Goal: Task Accomplishment & Management: Manage account settings

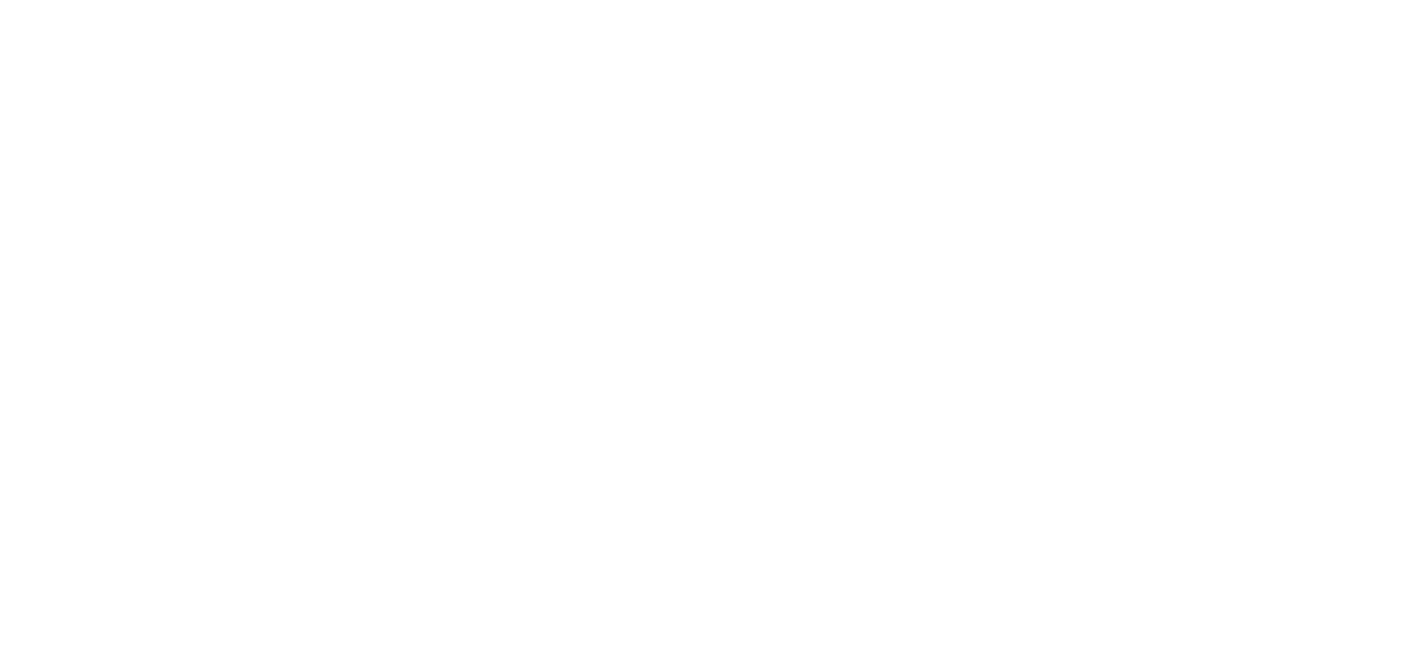
click at [808, 0] on html at bounding box center [703, 0] width 1407 height 0
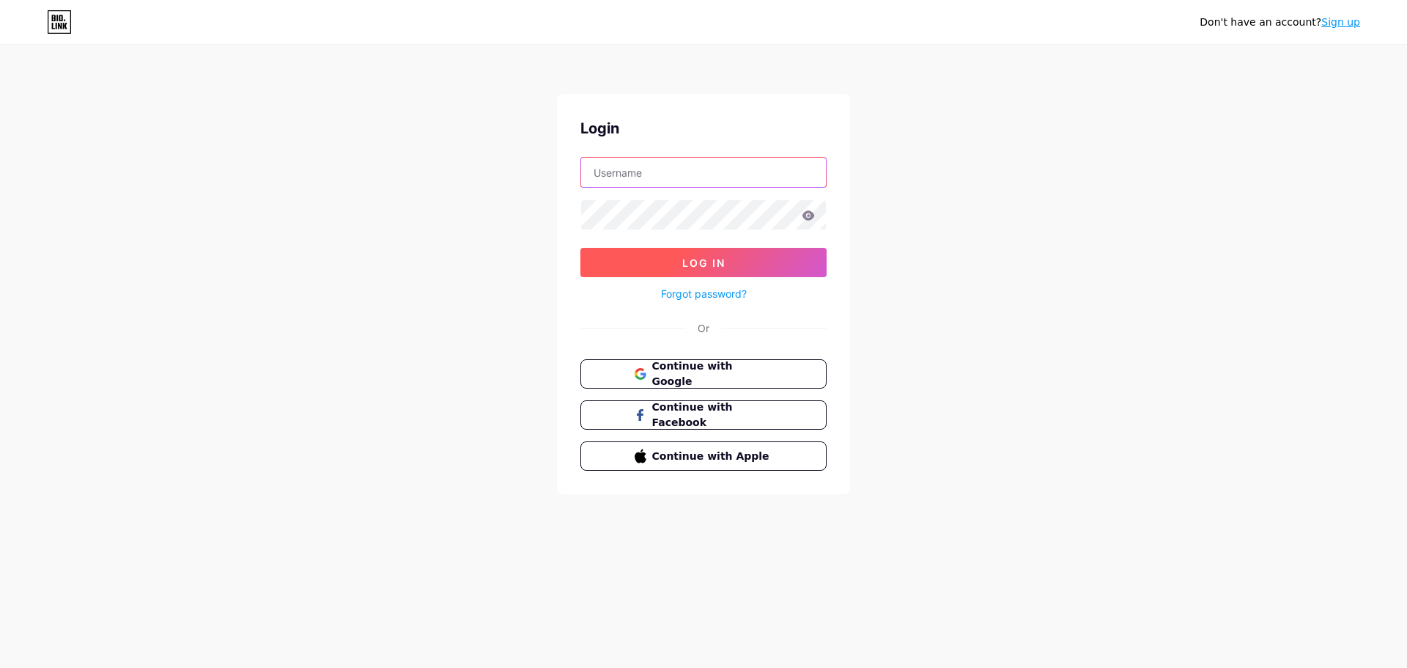
type input "[EMAIL_ADDRESS][DOMAIN_NAME]"
click at [756, 263] on button "Log In" at bounding box center [704, 262] width 246 height 29
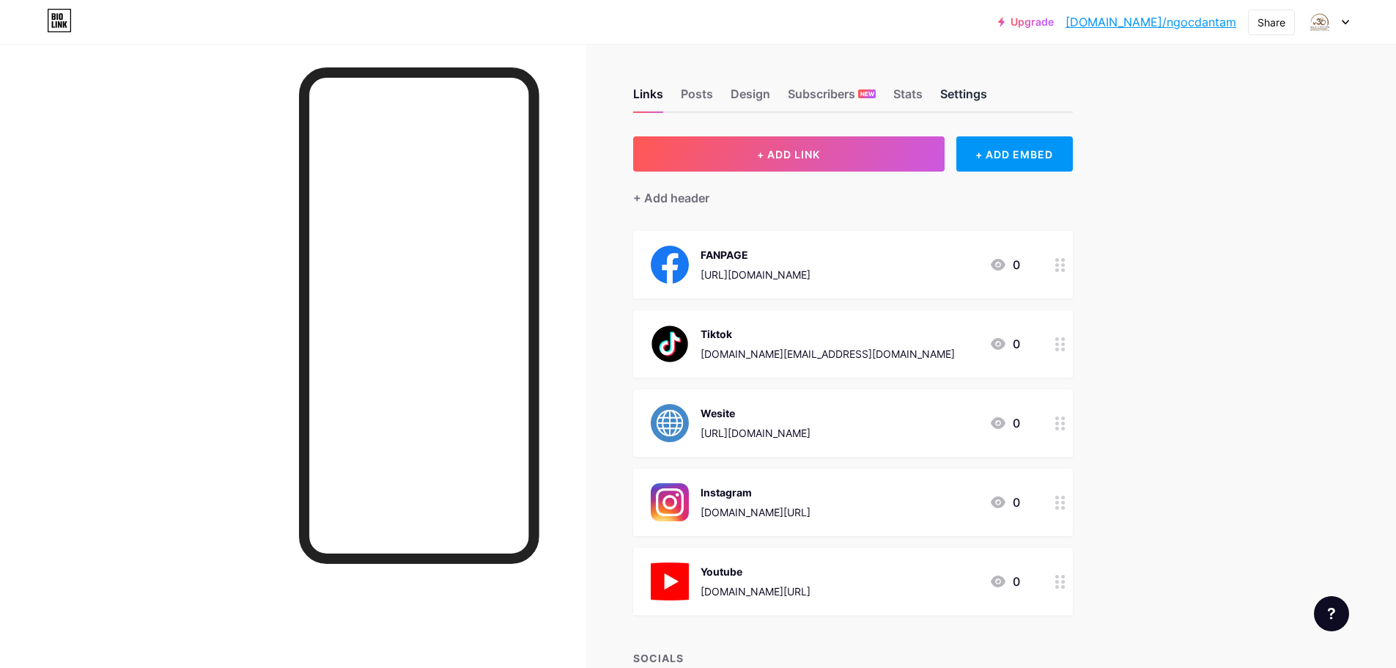
click at [953, 88] on div "Settings" at bounding box center [964, 98] width 47 height 26
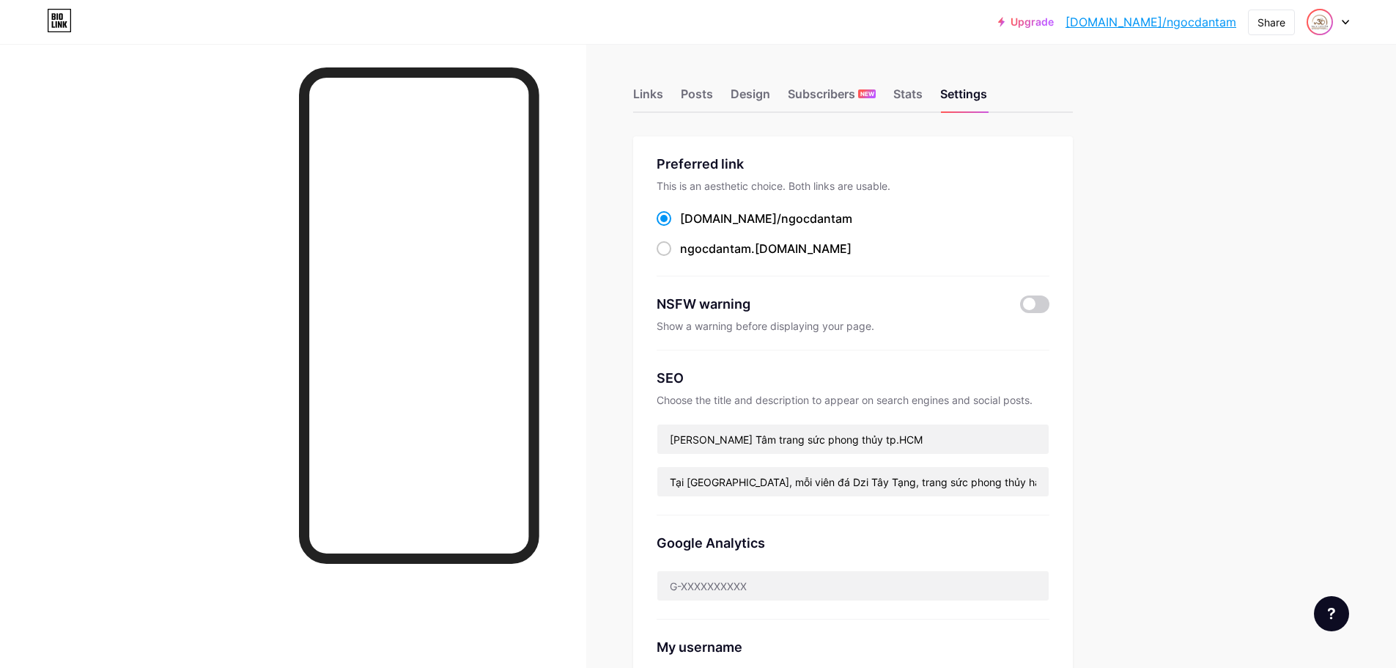
click at [1319, 21] on img at bounding box center [1320, 21] width 23 height 23
click at [1339, 25] on div at bounding box center [1328, 22] width 43 height 26
click at [1342, 23] on div at bounding box center [1328, 22] width 43 height 26
click at [1205, 166] on link "Account settings" at bounding box center [1258, 167] width 182 height 40
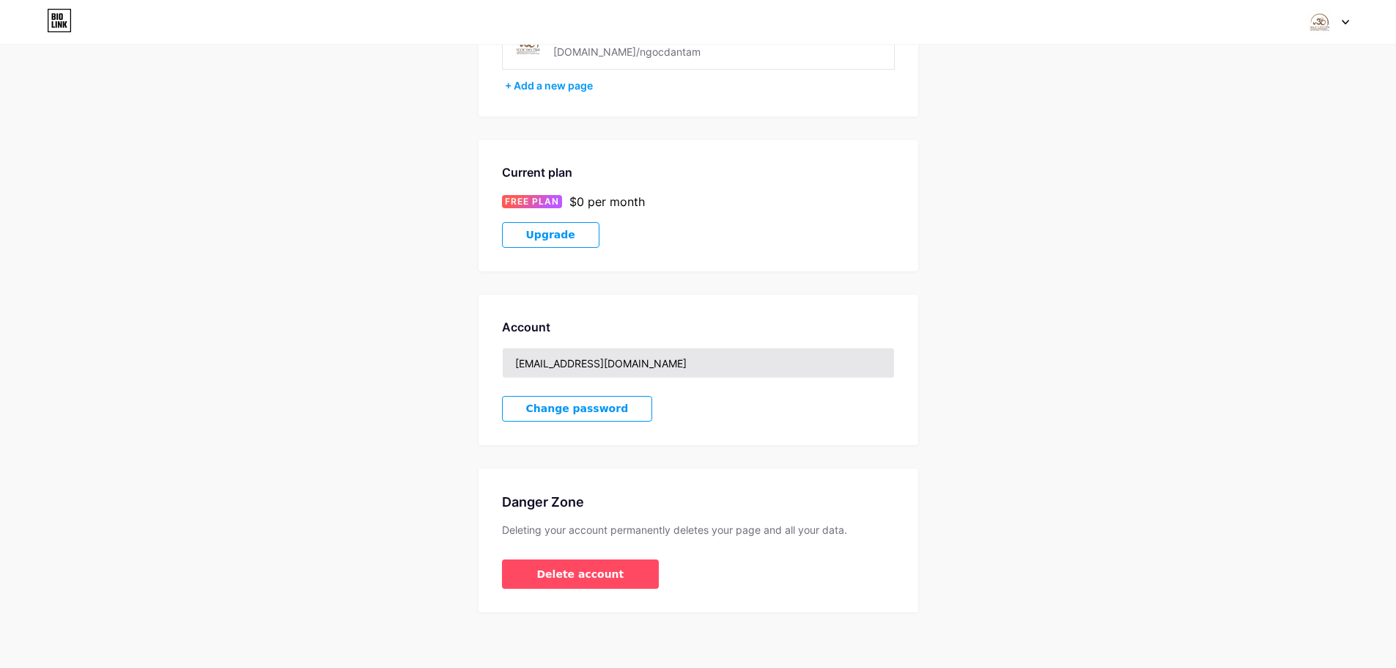
scroll to position [150, 0]
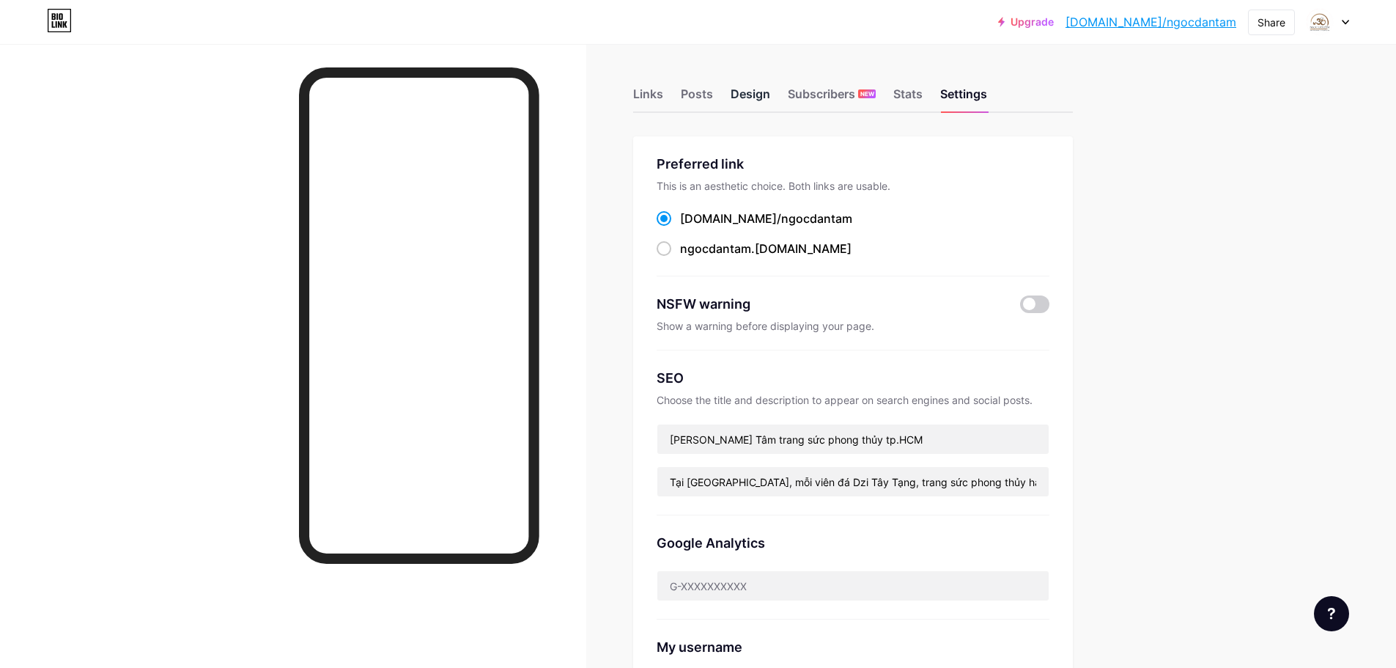
click at [757, 90] on div "Design" at bounding box center [751, 98] width 40 height 26
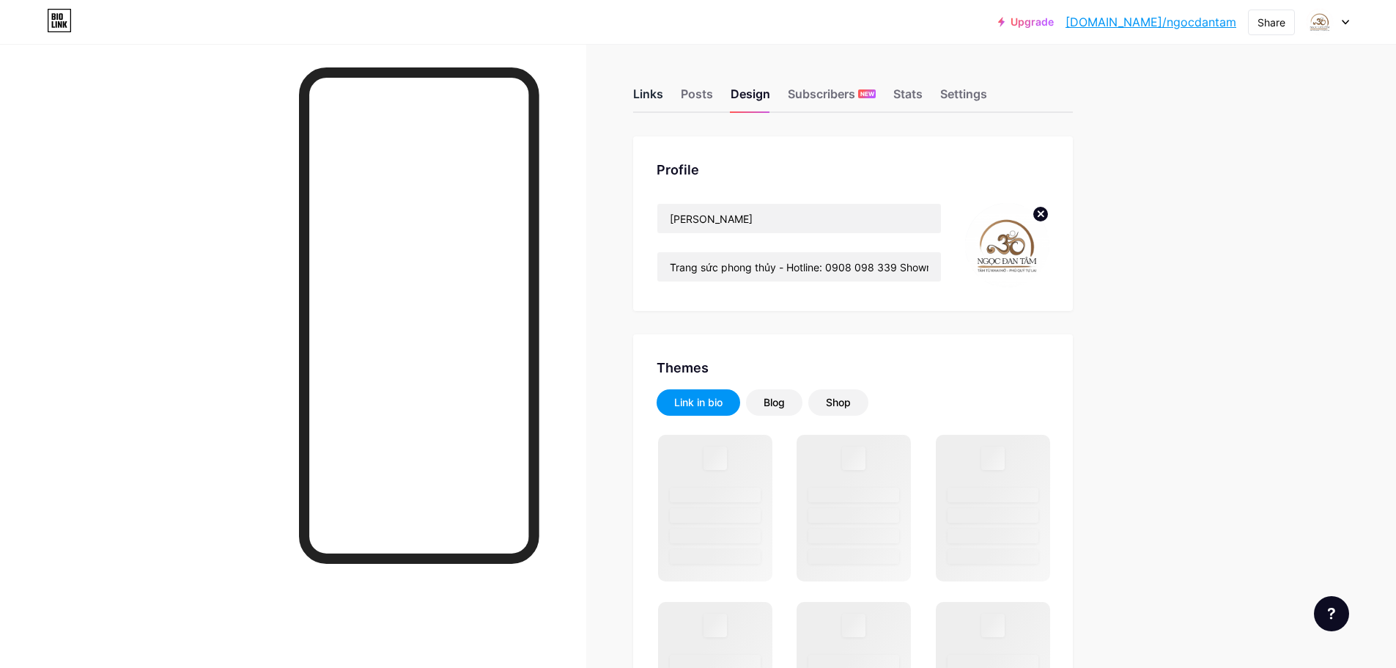
click at [661, 88] on div "Links" at bounding box center [648, 98] width 30 height 26
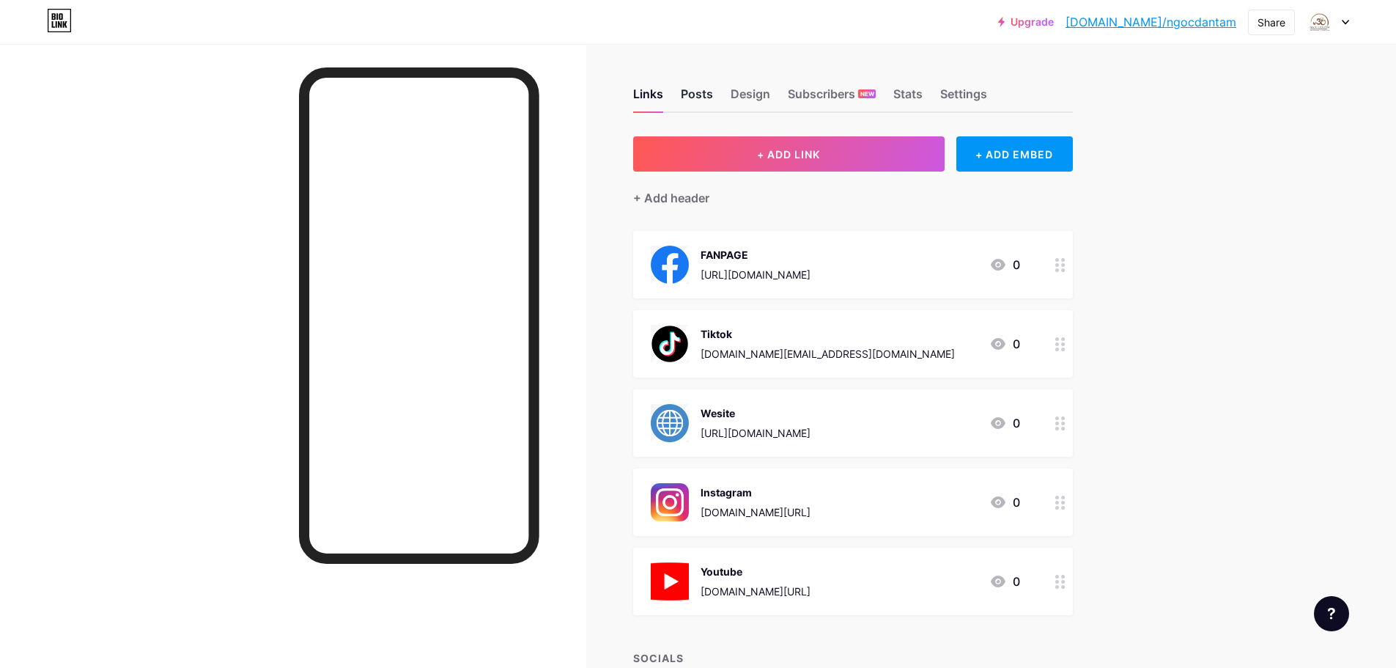
click at [703, 94] on div "Posts" at bounding box center [697, 98] width 32 height 26
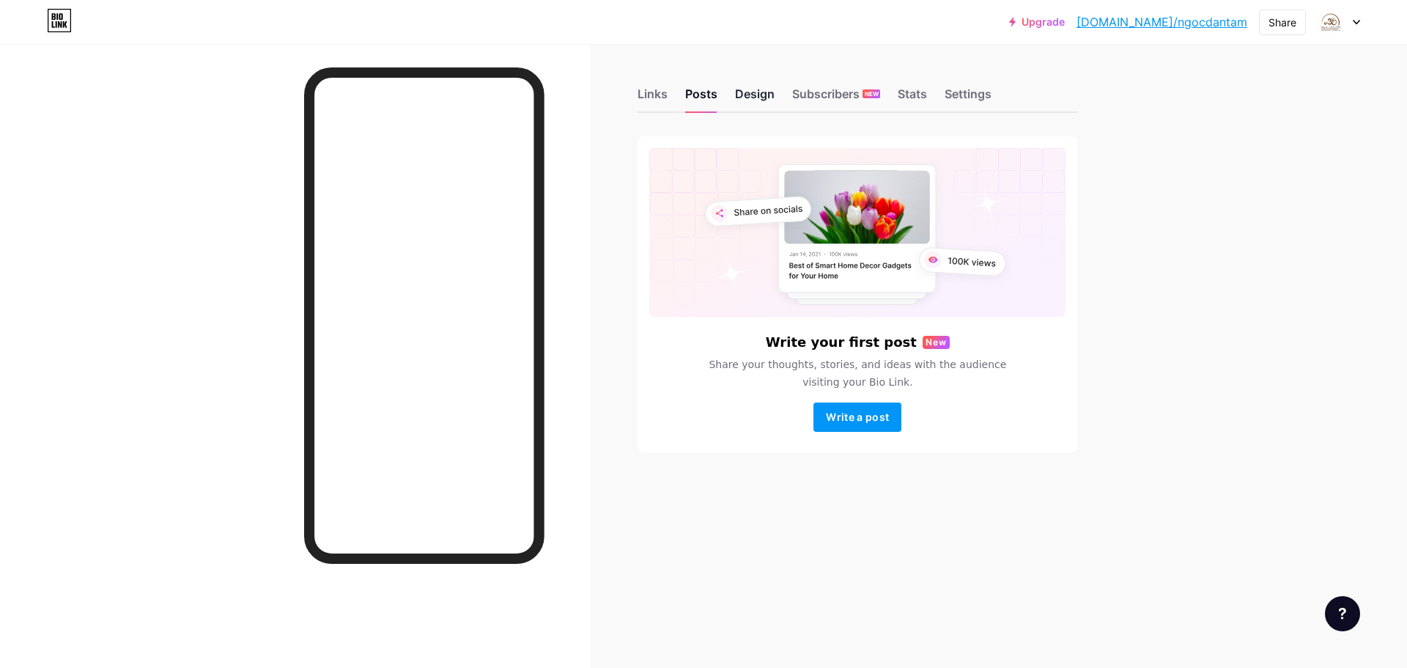
click at [767, 92] on div "Design" at bounding box center [755, 98] width 40 height 26
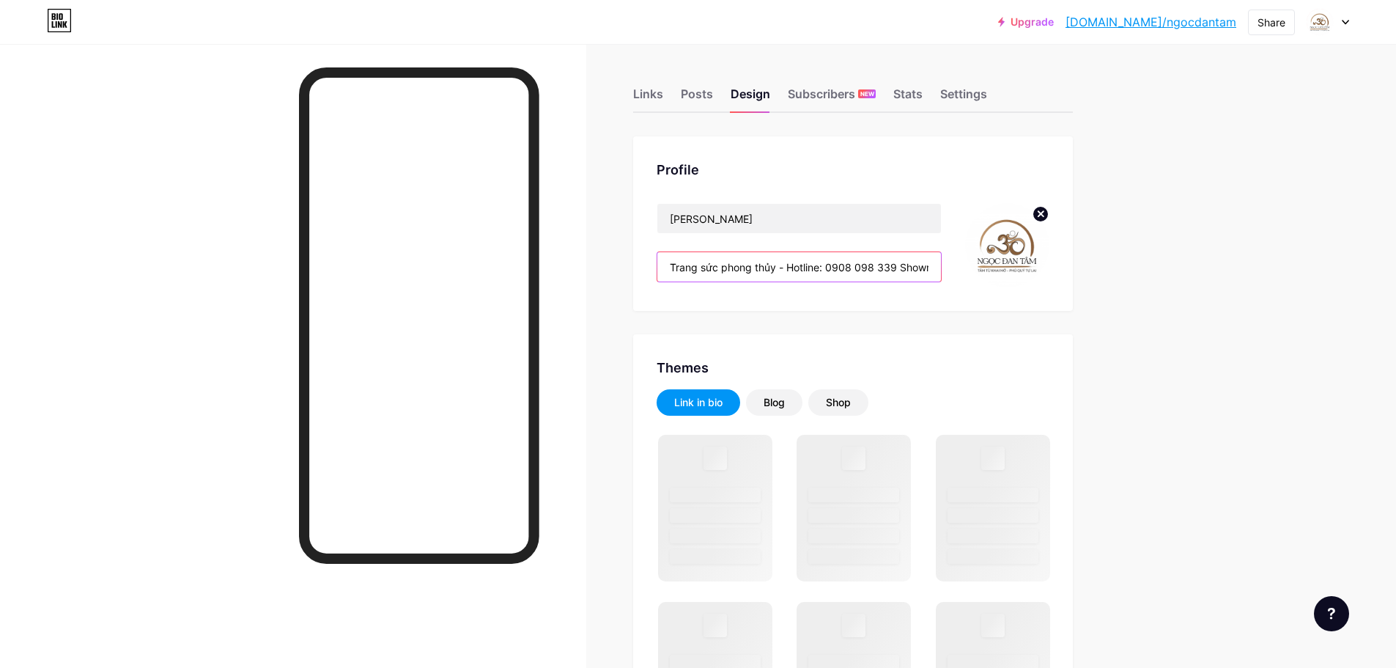
click at [819, 268] on input "Trang sức phong thủy - Hotline: 0908 098 339 Showroom: [DATE] [PERSON_NAME] Trâ…" at bounding box center [800, 266] width 284 height 29
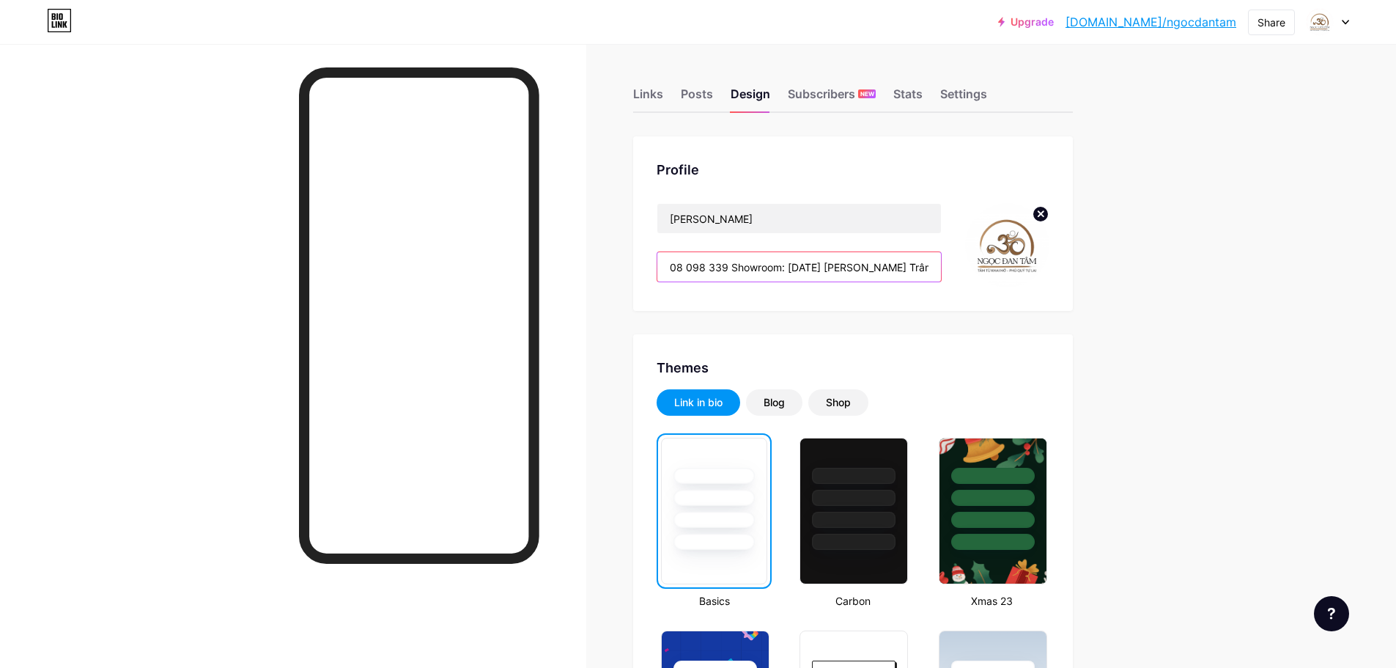
scroll to position [0, 194]
click at [828, 273] on input "Trang sức phong thủy - Hotline: 0908 098 339 Showroom: [DATE] [PERSON_NAME] Trâ…" at bounding box center [800, 266] width 284 height 29
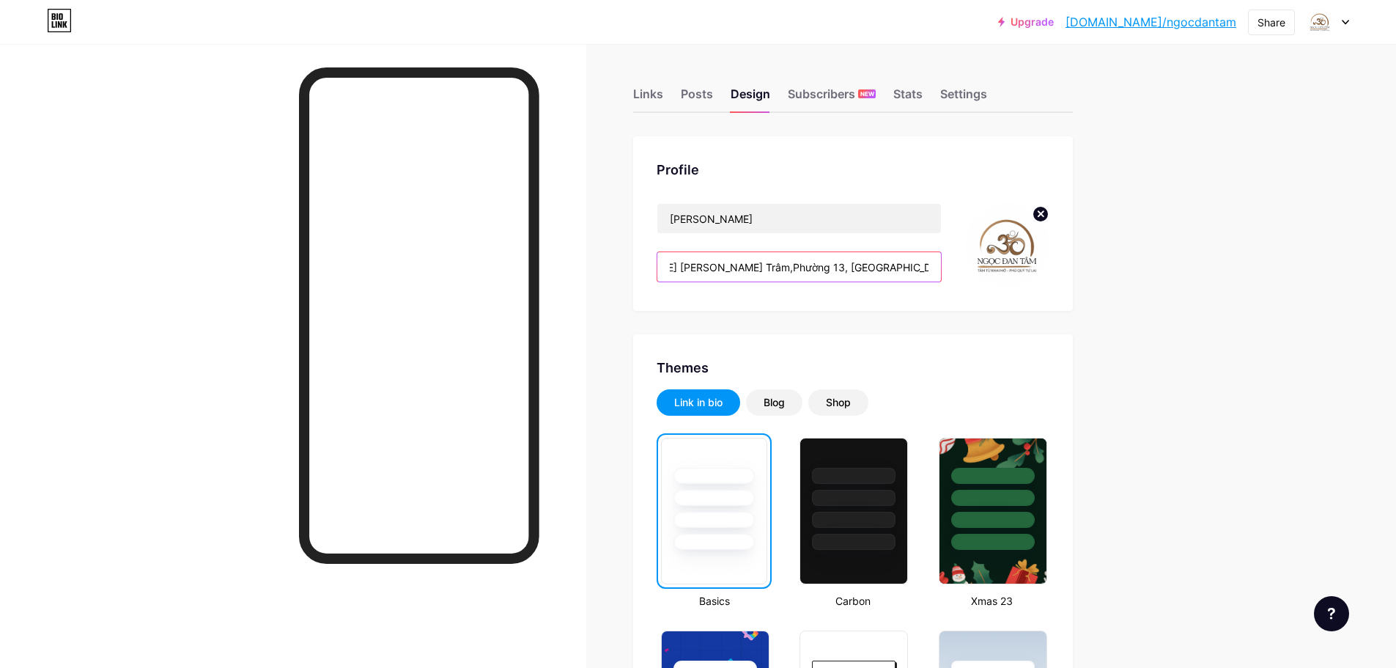
drag, startPoint x: 906, startPoint y: 268, endPoint x: 932, endPoint y: 270, distance: 26.4
click at [932, 270] on input "Trang sức phong thủy - Hotline: 0908 098 339 Showroom: [DATE] [PERSON_NAME] Trâ…" at bounding box center [800, 266] width 284 height 29
click at [937, 265] on input "Trang sức phong thủy - Hotline: 0908 098 339 Showroom: [DATE] [PERSON_NAME] Trâ…" at bounding box center [800, 266] width 284 height 29
drag, startPoint x: 935, startPoint y: 269, endPoint x: 762, endPoint y: 269, distance: 173.7
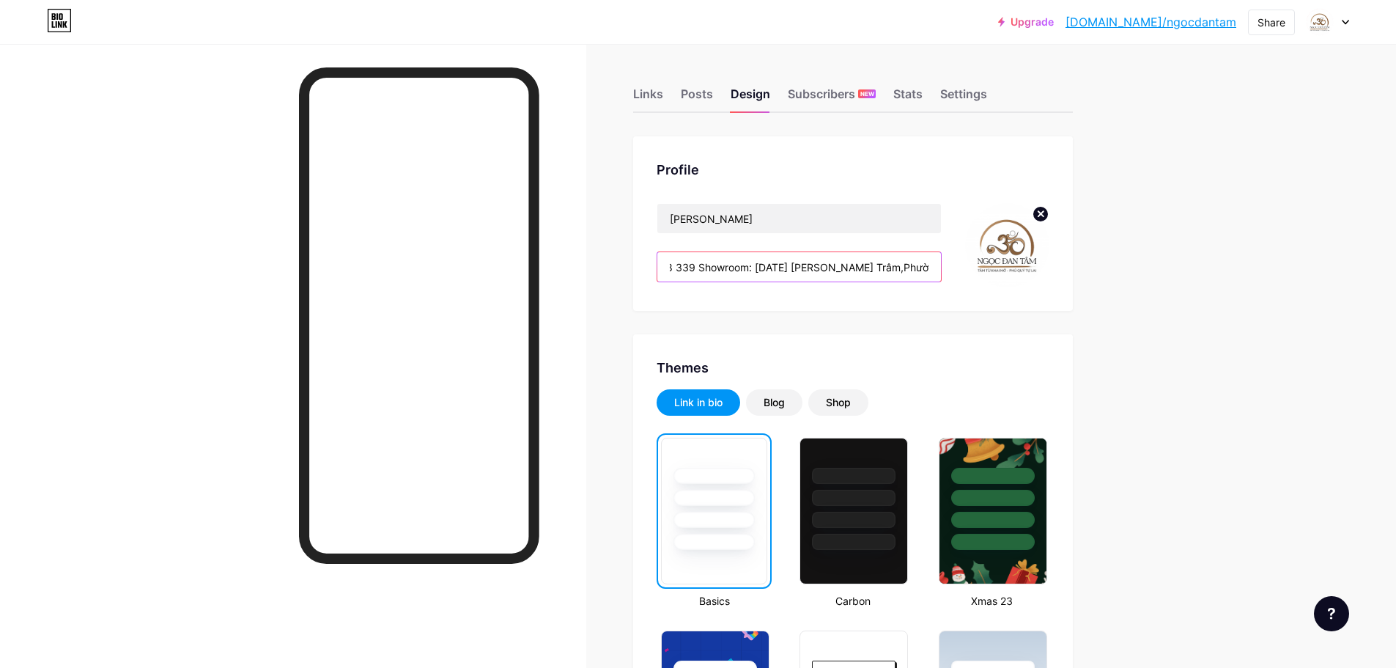
click at [762, 269] on input "Trang sức phong thủy - Hotline: 0908 098 339 Showroom: [DATE] [PERSON_NAME] Trâ…" at bounding box center [800, 266] width 284 height 29
paste input "[GEOGRAPHIC_DATA],TP.HCM)"
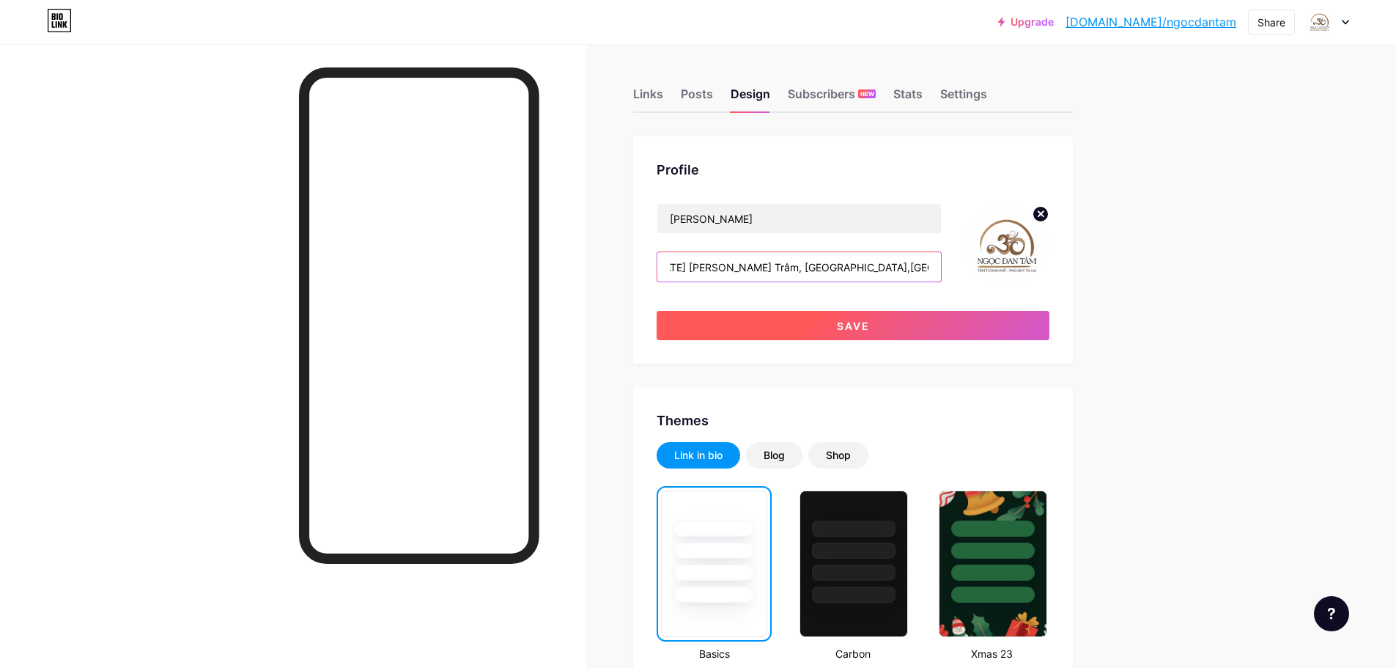
scroll to position [0, 306]
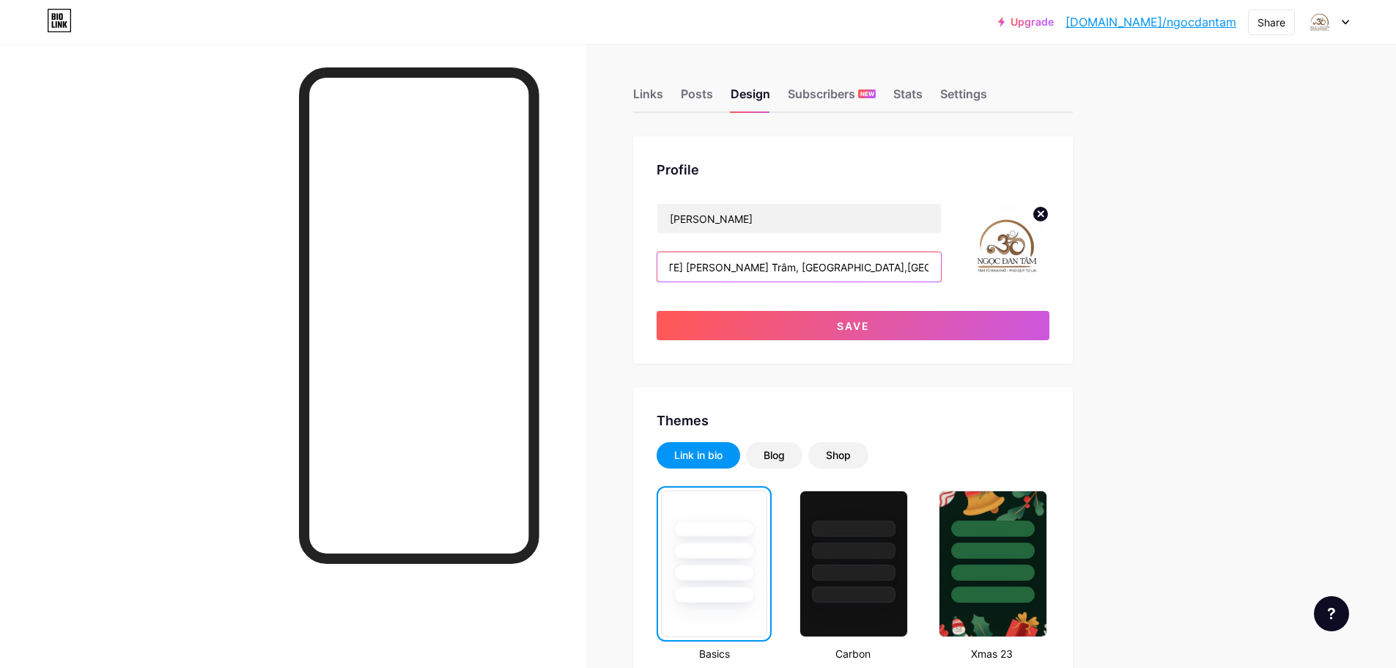
click at [885, 266] on input "Trang sức phong thủy - Hotline: 0908 098 339 Showroom: [DATE] [PERSON_NAME] Trâ…" at bounding box center [800, 266] width 284 height 29
drag, startPoint x: 842, startPoint y: 262, endPoint x: 923, endPoint y: 270, distance: 81.0
click at [923, 270] on input "Trang sức phong thủy - Hotline: 0908 098 339 Showroom: [DATE] [PERSON_NAME] Trâ…" at bounding box center [800, 266] width 284 height 29
click at [800, 257] on input "Trang sức phong thủy - Hotline: 0908 098 339 Showroom: [DATE] [PERSON_NAME] Trâ…" at bounding box center [800, 266] width 284 height 29
click at [938, 273] on input "Trang sức phong thủy - Hotline: 0908 098 339 Showroom: [DATE] [PERSON_NAME] Trâ…" at bounding box center [800, 266] width 284 height 29
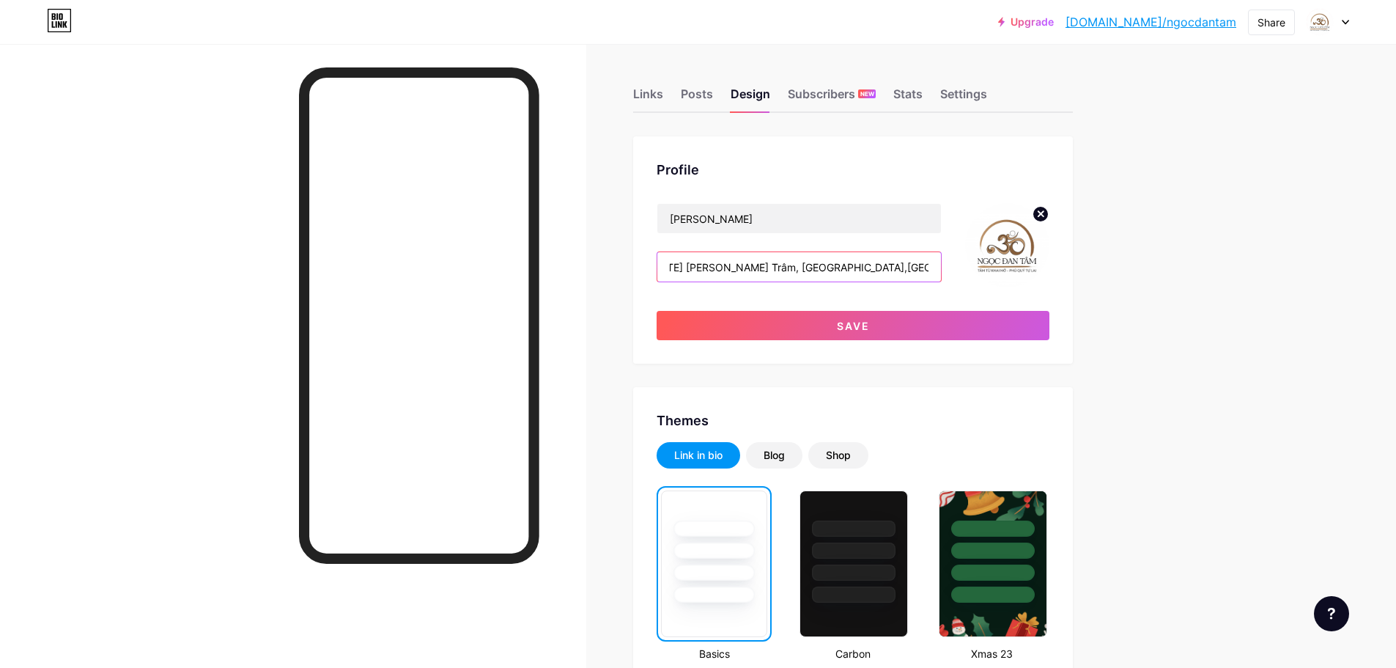
click at [905, 265] on input "Trang sức phong thủy - Hotline: 0908 098 339 Showroom: [DATE] [PERSON_NAME] Trâ…" at bounding box center [800, 266] width 284 height 29
click at [939, 264] on input "Trang sức phong thủy - Hotline: 0908 098 339 Showroom: [DATE] [PERSON_NAME] Trâ…" at bounding box center [800, 266] width 284 height 29
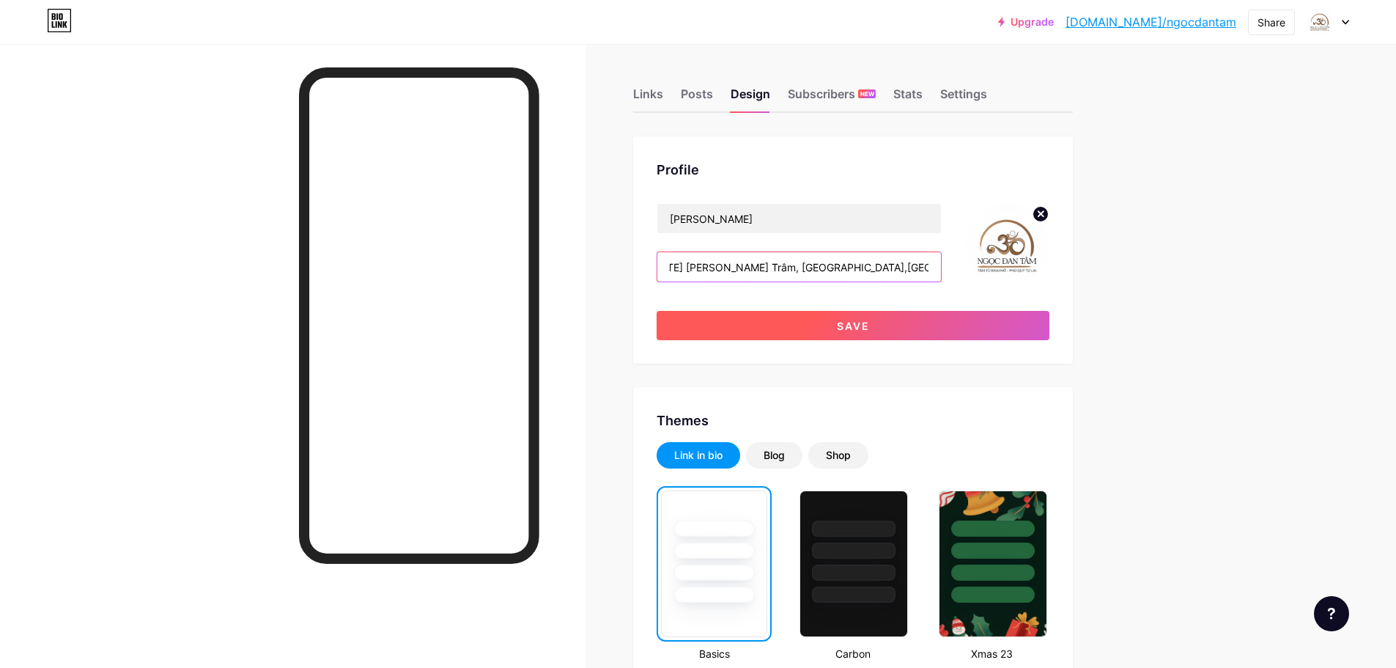
type input "Trang sức phong thủy - Hotline: 0908 098 339 Showroom: [DATE] [PERSON_NAME] Trâ…"
click at [925, 320] on button "Save" at bounding box center [853, 325] width 393 height 29
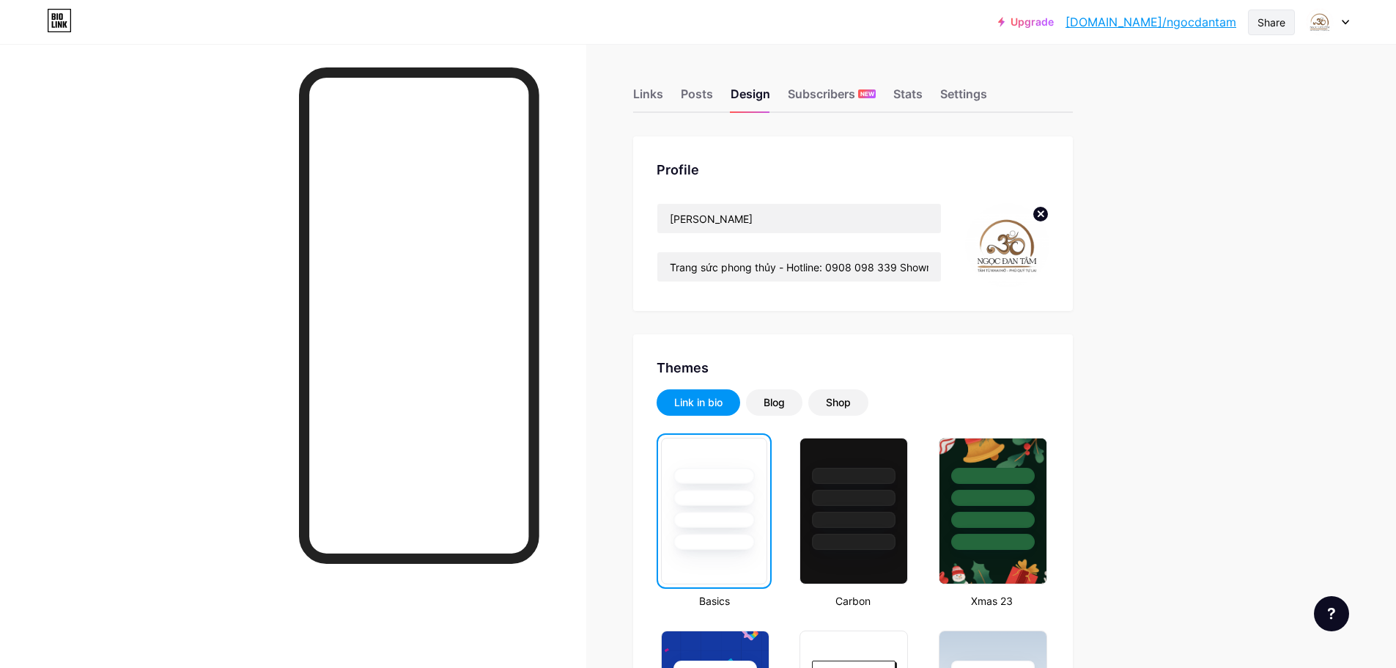
click at [1269, 29] on div "Share" at bounding box center [1272, 22] width 28 height 15
click at [1275, 114] on icon at bounding box center [1274, 111] width 18 height 18
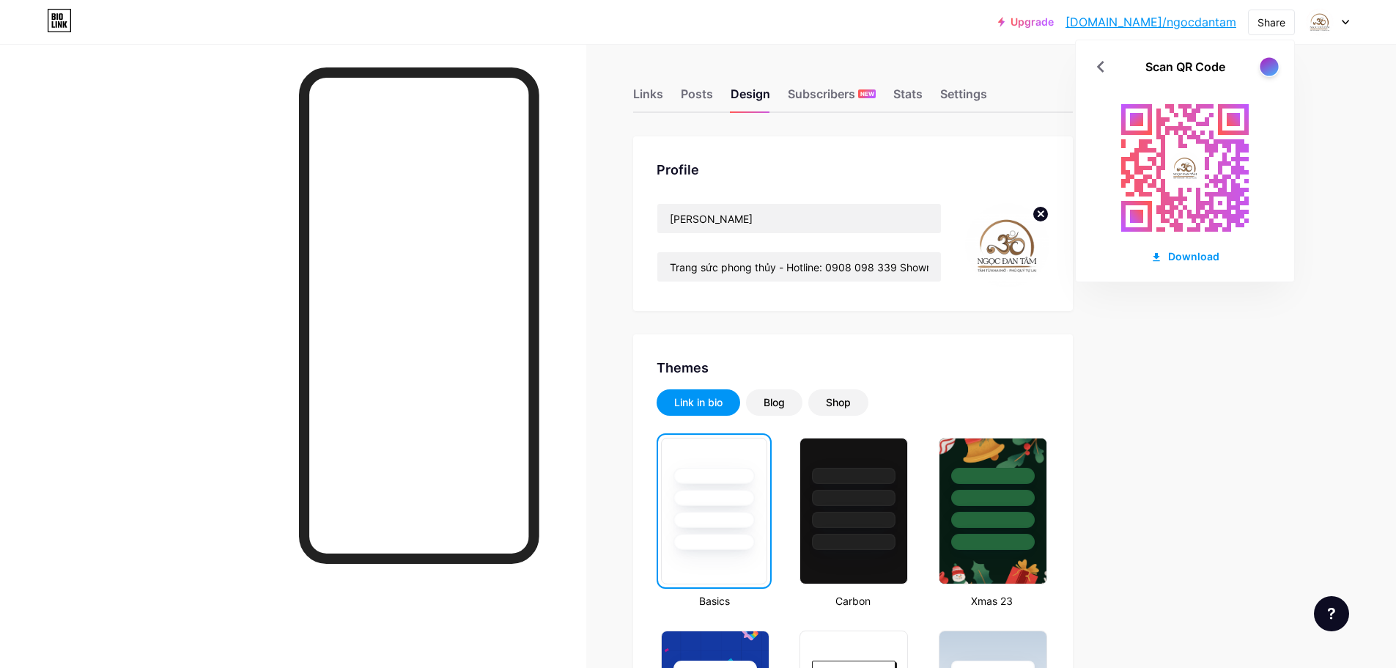
click at [1272, 68] on div at bounding box center [1269, 66] width 18 height 18
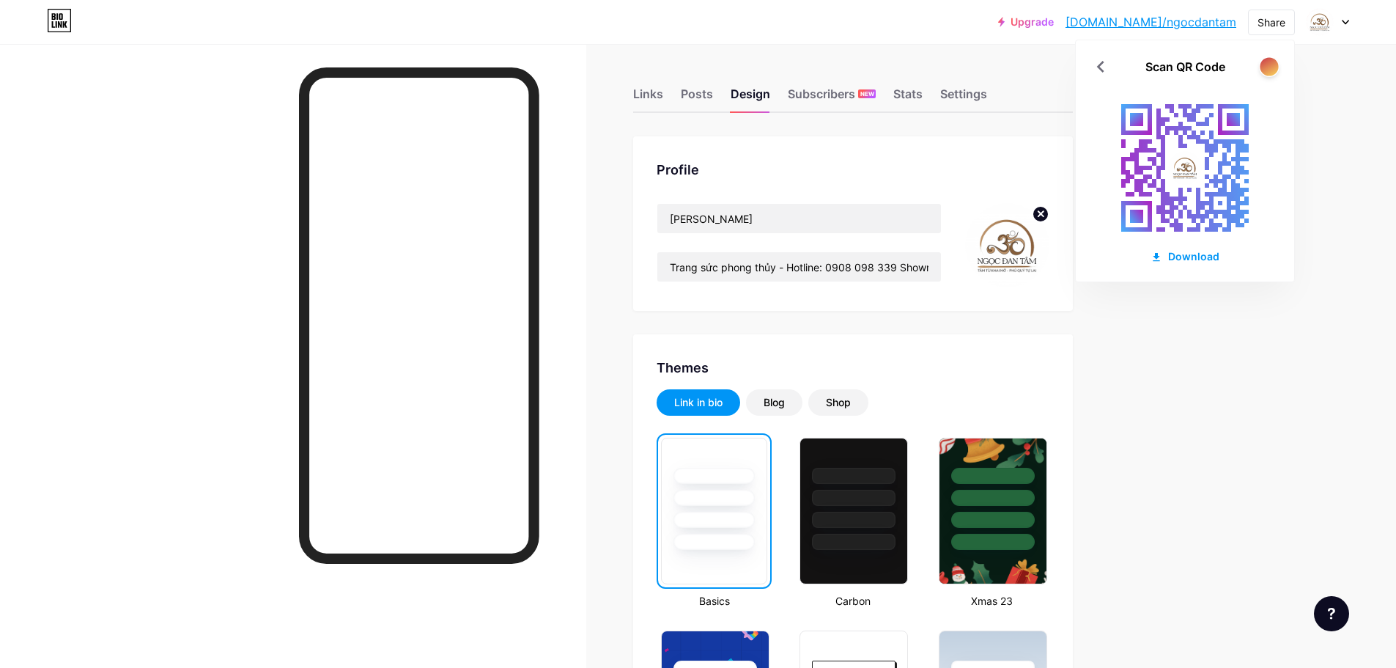
click at [1272, 68] on div at bounding box center [1269, 66] width 18 height 18
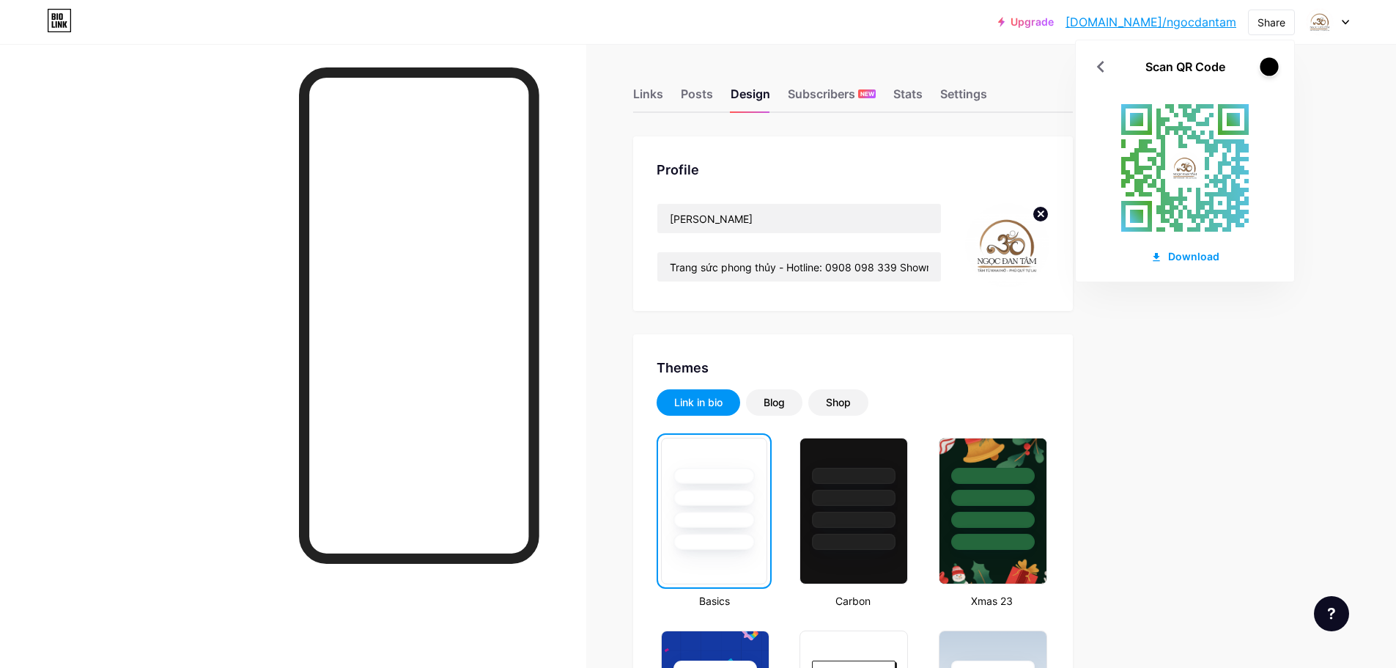
click at [1272, 68] on div at bounding box center [1269, 66] width 18 height 18
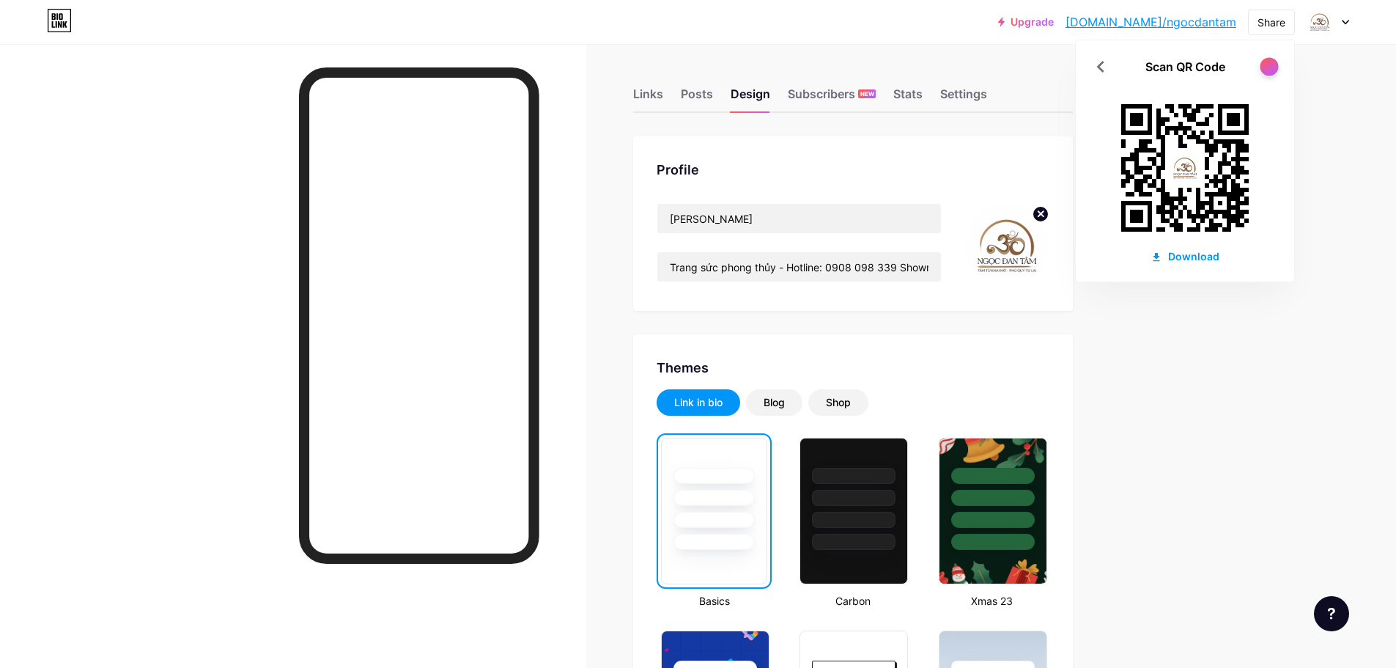
click at [1272, 68] on div at bounding box center [1269, 66] width 18 height 18
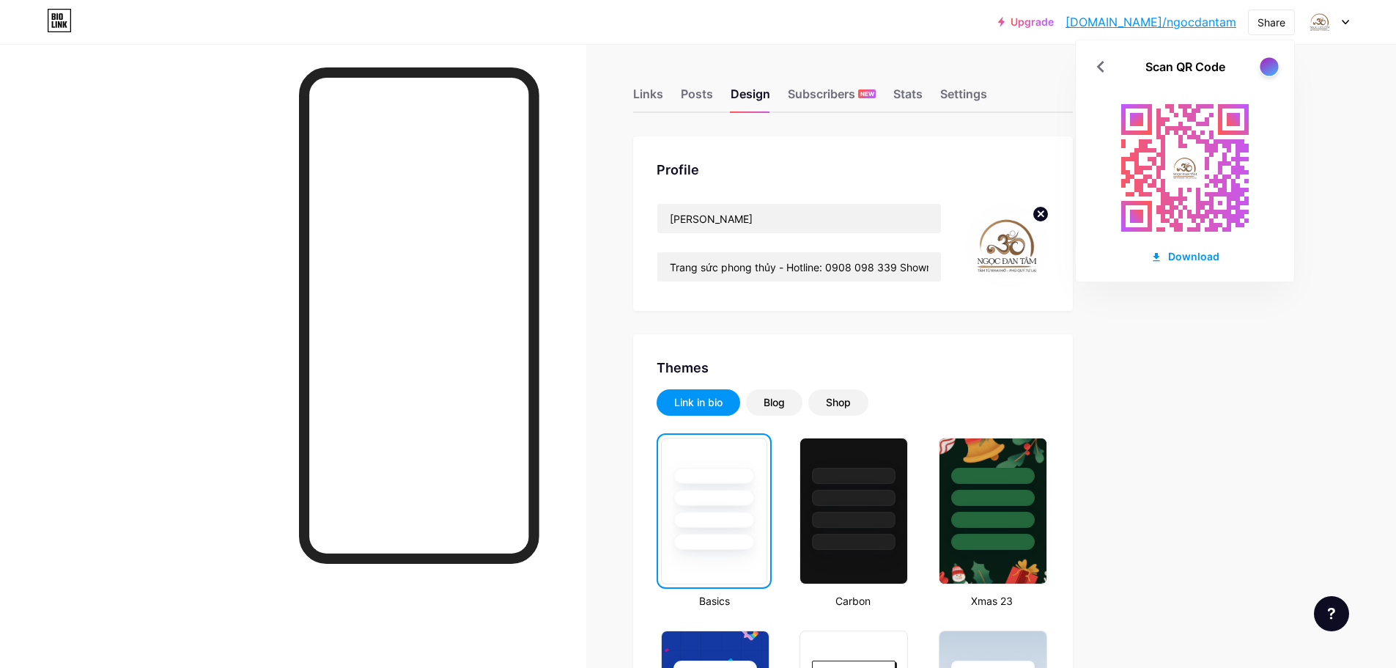
click at [1272, 68] on div at bounding box center [1269, 66] width 18 height 18
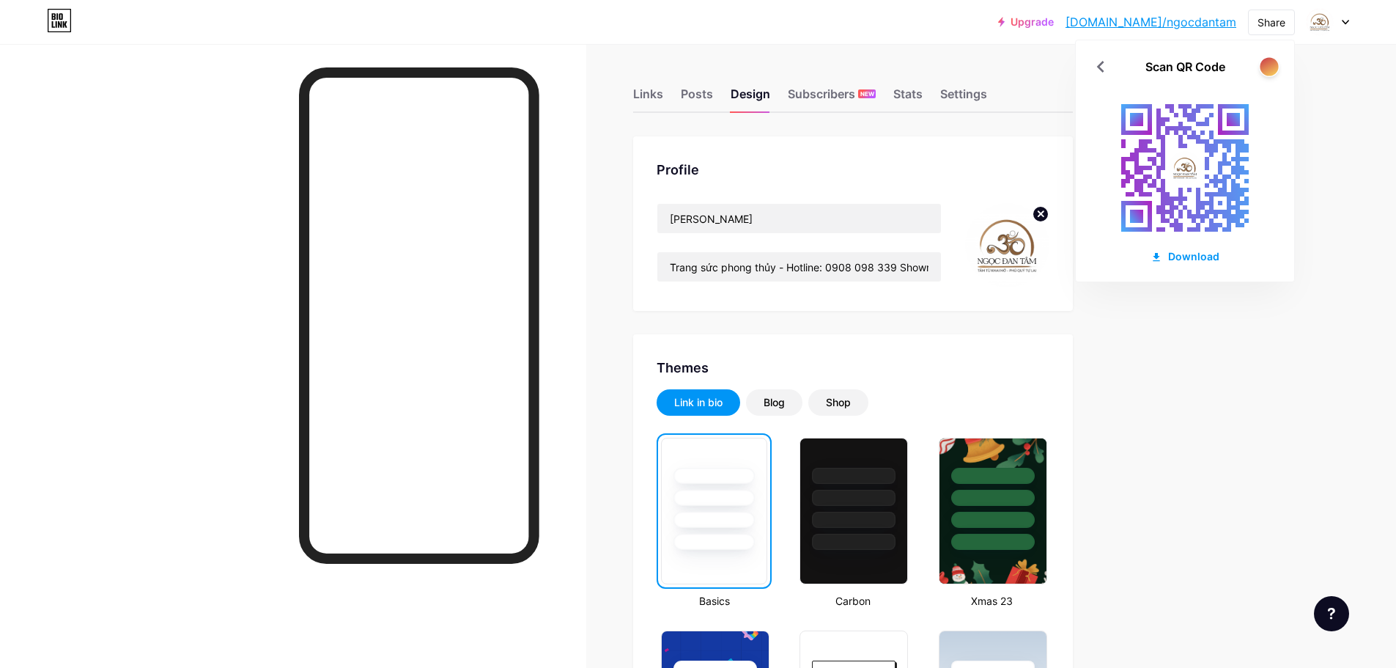
click at [1272, 68] on div at bounding box center [1269, 66] width 18 height 18
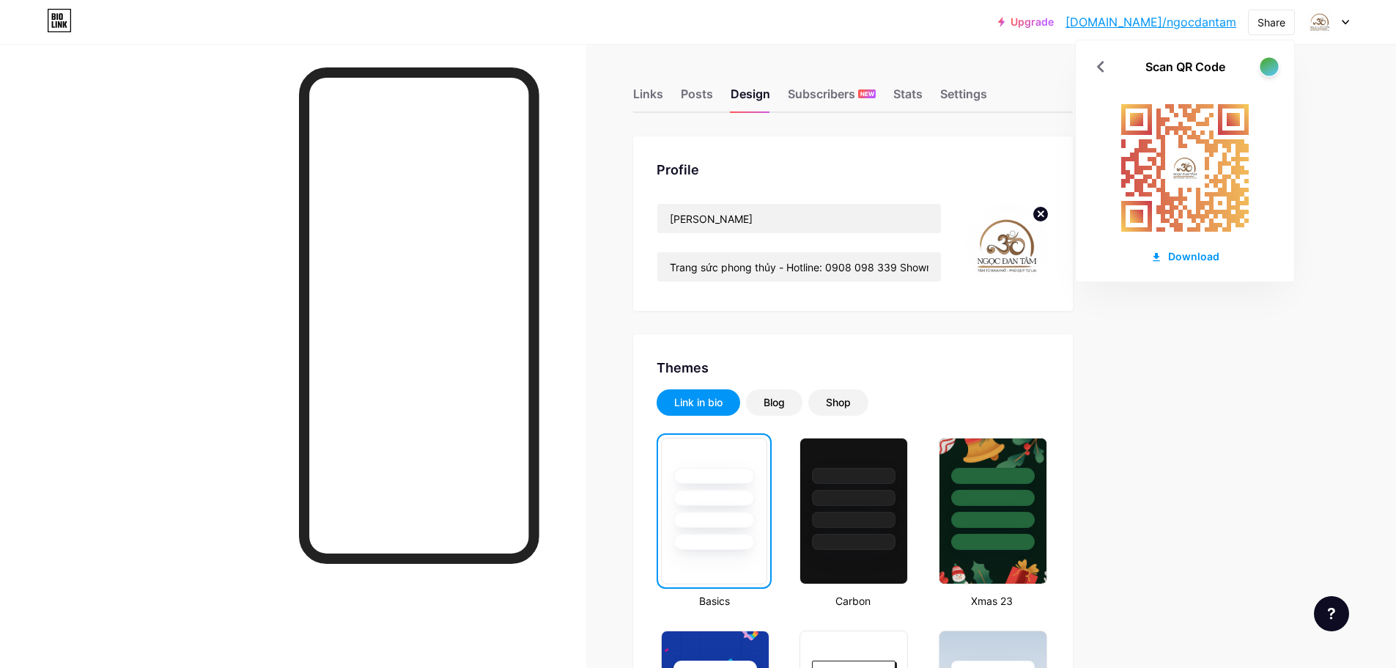
click at [1272, 68] on div at bounding box center [1269, 66] width 18 height 18
